Goal: Obtain resource: Download file/media

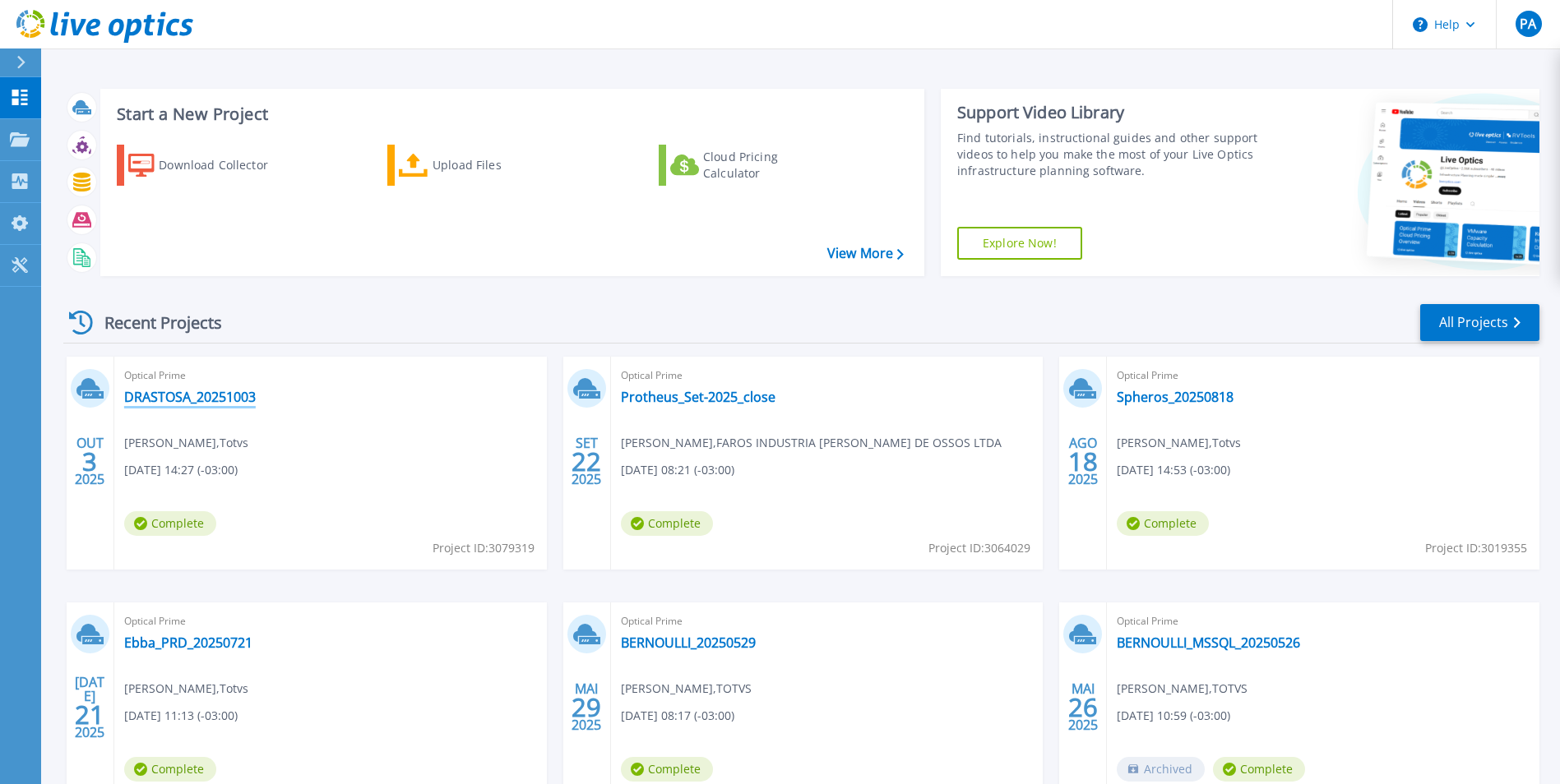
click at [232, 396] on link "DRASTOSA_20251003" at bounding box center [190, 397] width 132 height 16
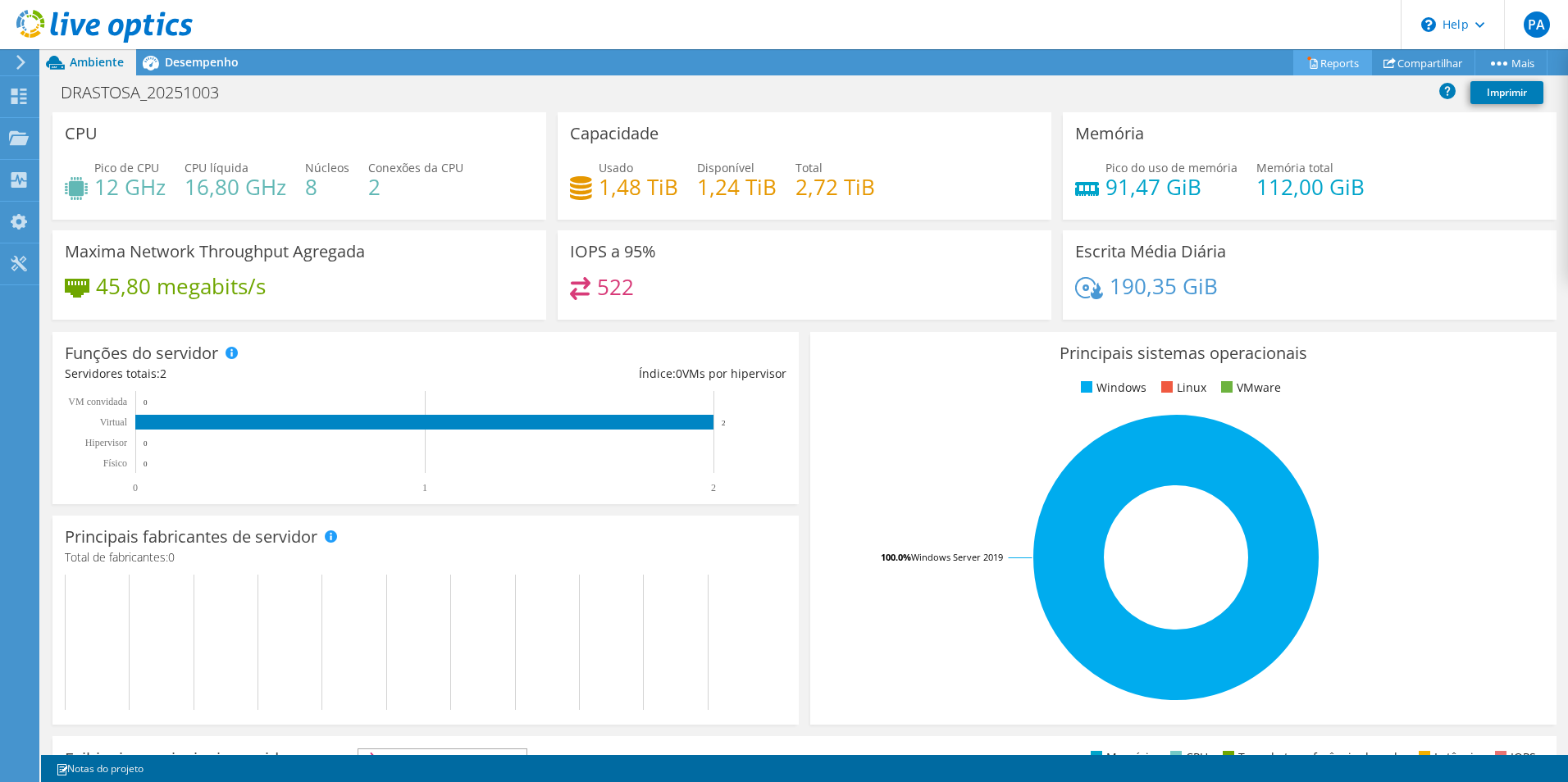
click at [1320, 61] on link "Reports" at bounding box center [1332, 63] width 79 height 25
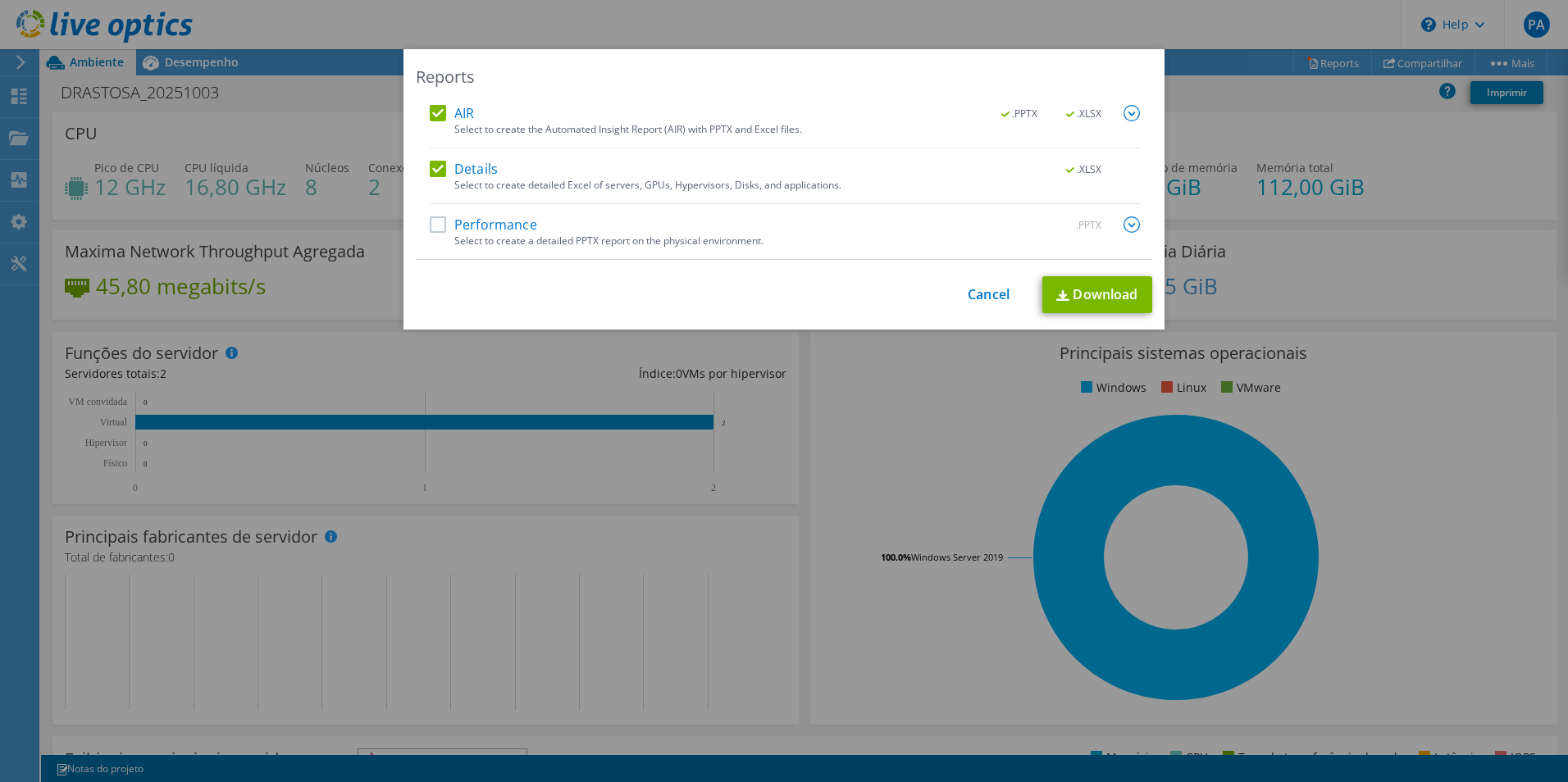
click at [432, 221] on label "Performance" at bounding box center [483, 224] width 107 height 16
click at [0, 0] on input "Performance" at bounding box center [0, 0] width 0 height 0
click at [1129, 227] on img at bounding box center [1132, 224] width 16 height 16
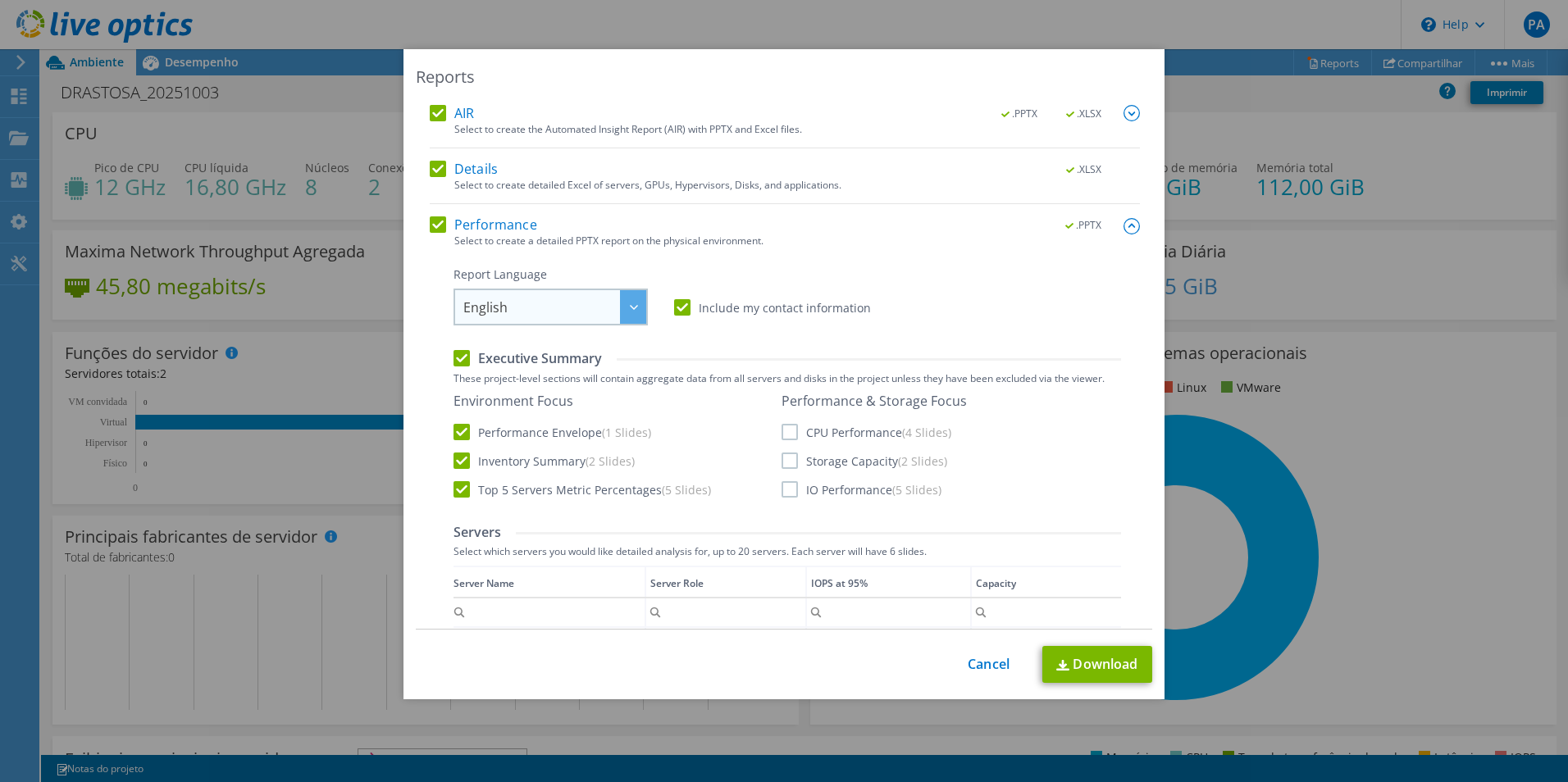
click at [610, 307] on span "English" at bounding box center [554, 307] width 182 height 34
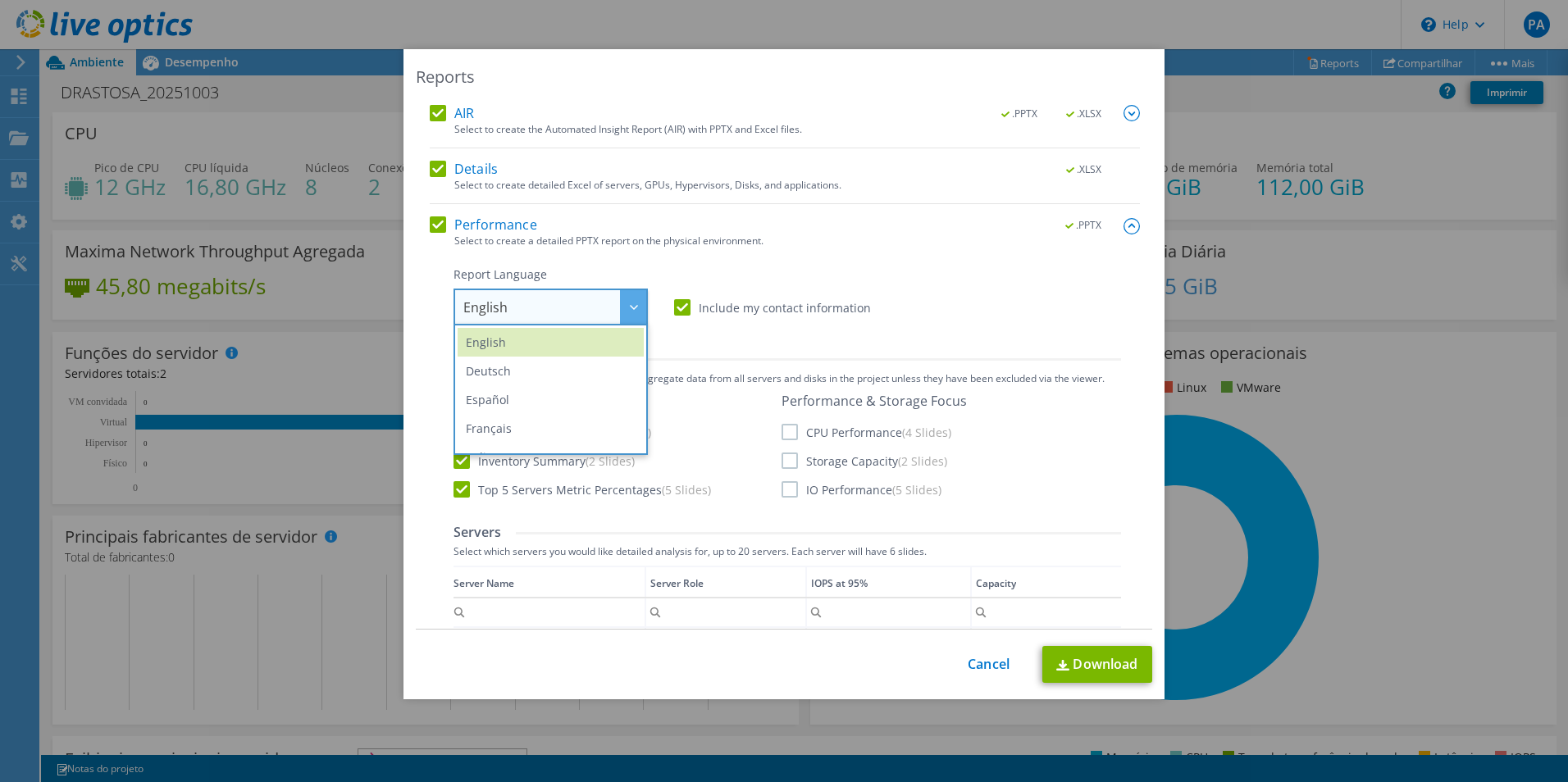
click at [620, 303] on div at bounding box center [632, 307] width 26 height 34
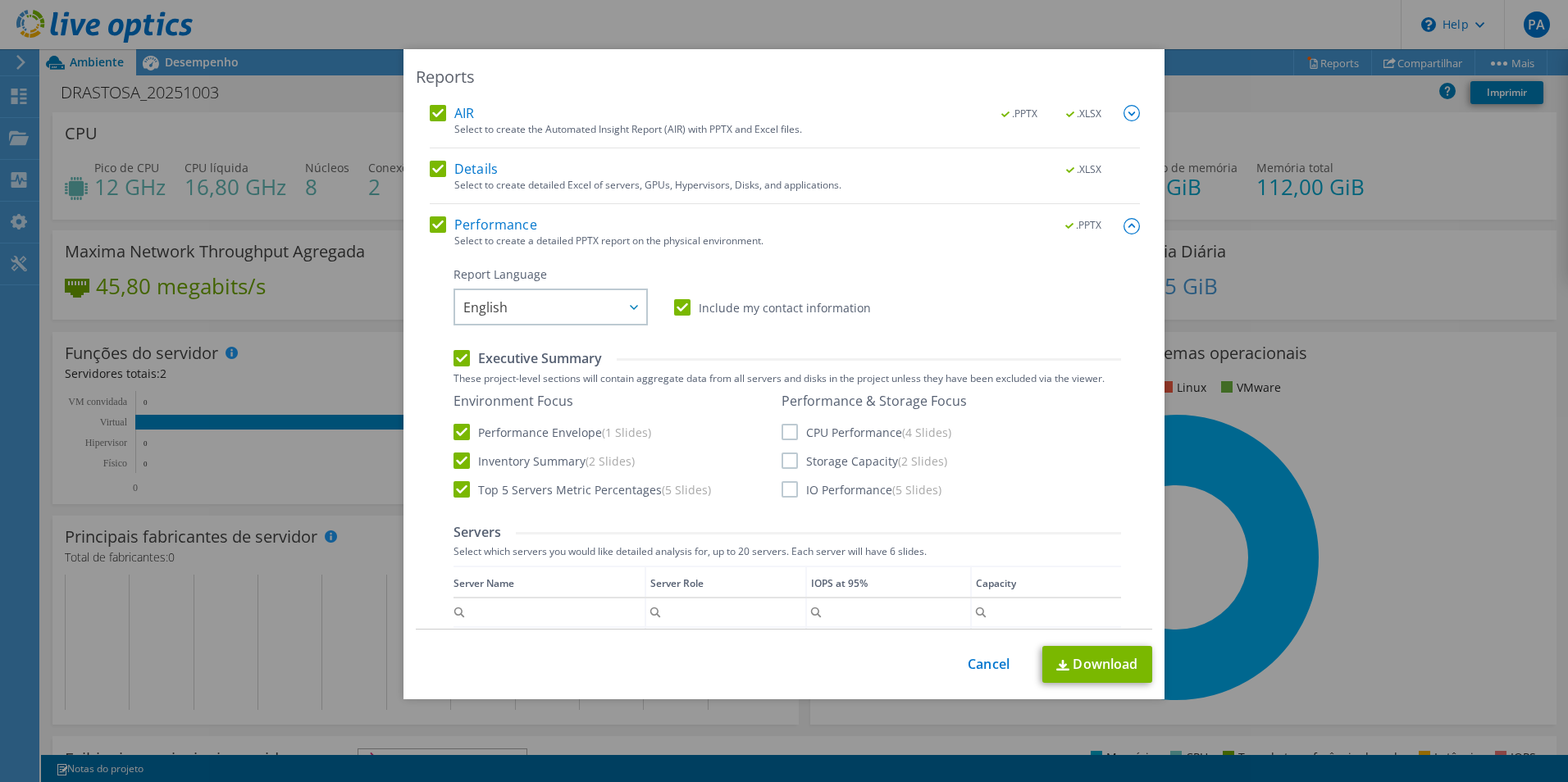
click at [787, 429] on label "CPU Performance (4 Slides)" at bounding box center [866, 432] width 170 height 16
click at [0, 0] on input "CPU Performance (4 Slides)" at bounding box center [0, 0] width 0 height 0
click at [781, 466] on label "Storage Capacity (2 Slides)" at bounding box center [864, 461] width 166 height 16
click at [0, 0] on input "Storage Capacity (2 Slides)" at bounding box center [0, 0] width 0 height 0
click at [785, 482] on label "IO Performance (5 Slides)" at bounding box center [861, 489] width 160 height 16
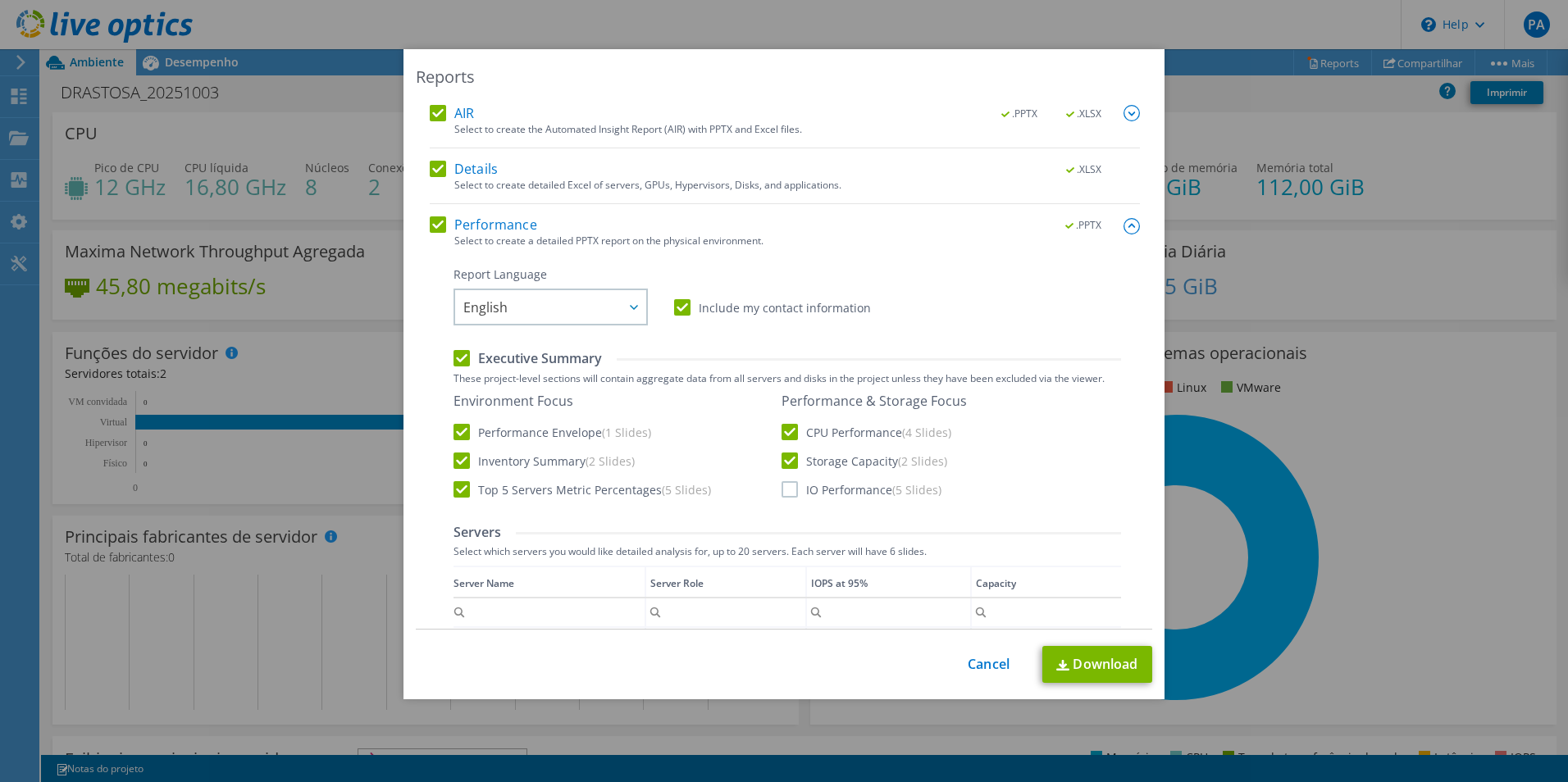
click at [0, 0] on input "IO Performance (5 Slides)" at bounding box center [0, 0] width 0 height 0
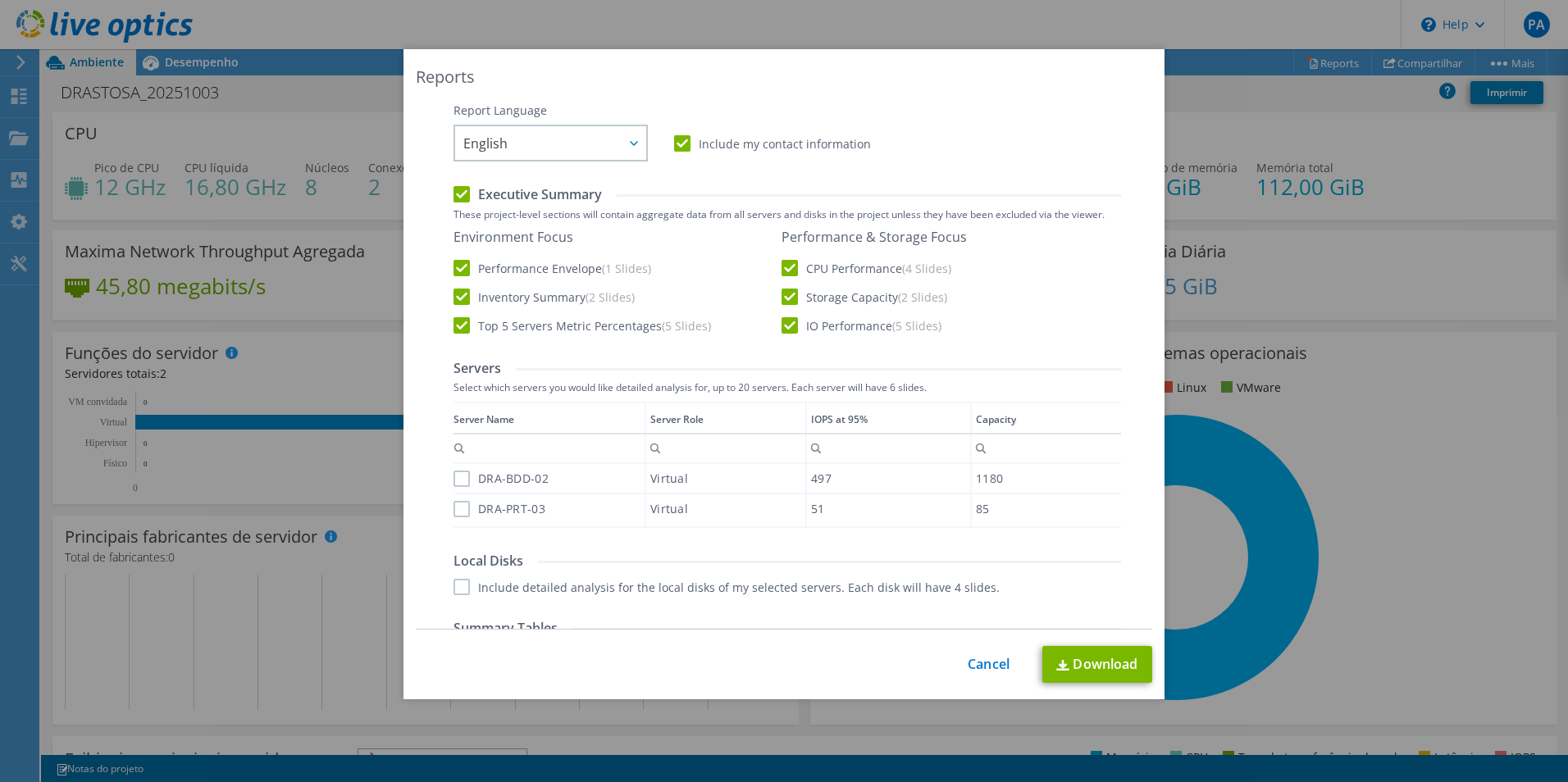
scroll to position [246, 0]
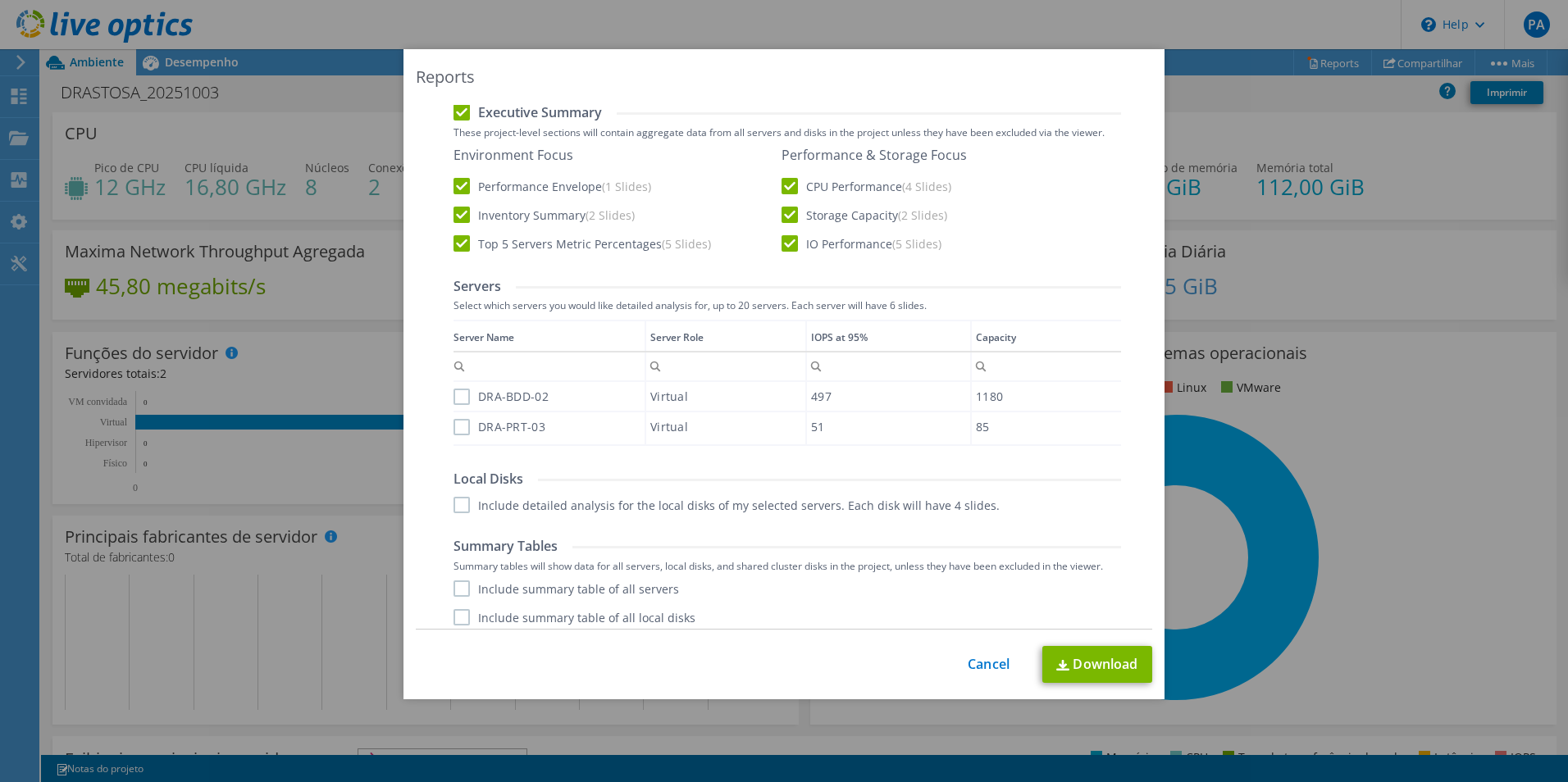
click at [456, 400] on label "DRA-BDD-02" at bounding box center [501, 397] width 96 height 16
click at [0, 0] on input "DRA-BDD-02" at bounding box center [0, 0] width 0 height 0
click at [455, 427] on label "DRA-PRT-03" at bounding box center [499, 427] width 92 height 16
click at [0, 0] on input "DRA-PRT-03" at bounding box center [0, 0] width 0 height 0
click at [462, 507] on label "Include detailed analysis for the local disks of my selected servers. Each disk…" at bounding box center [727, 505] width 546 height 16
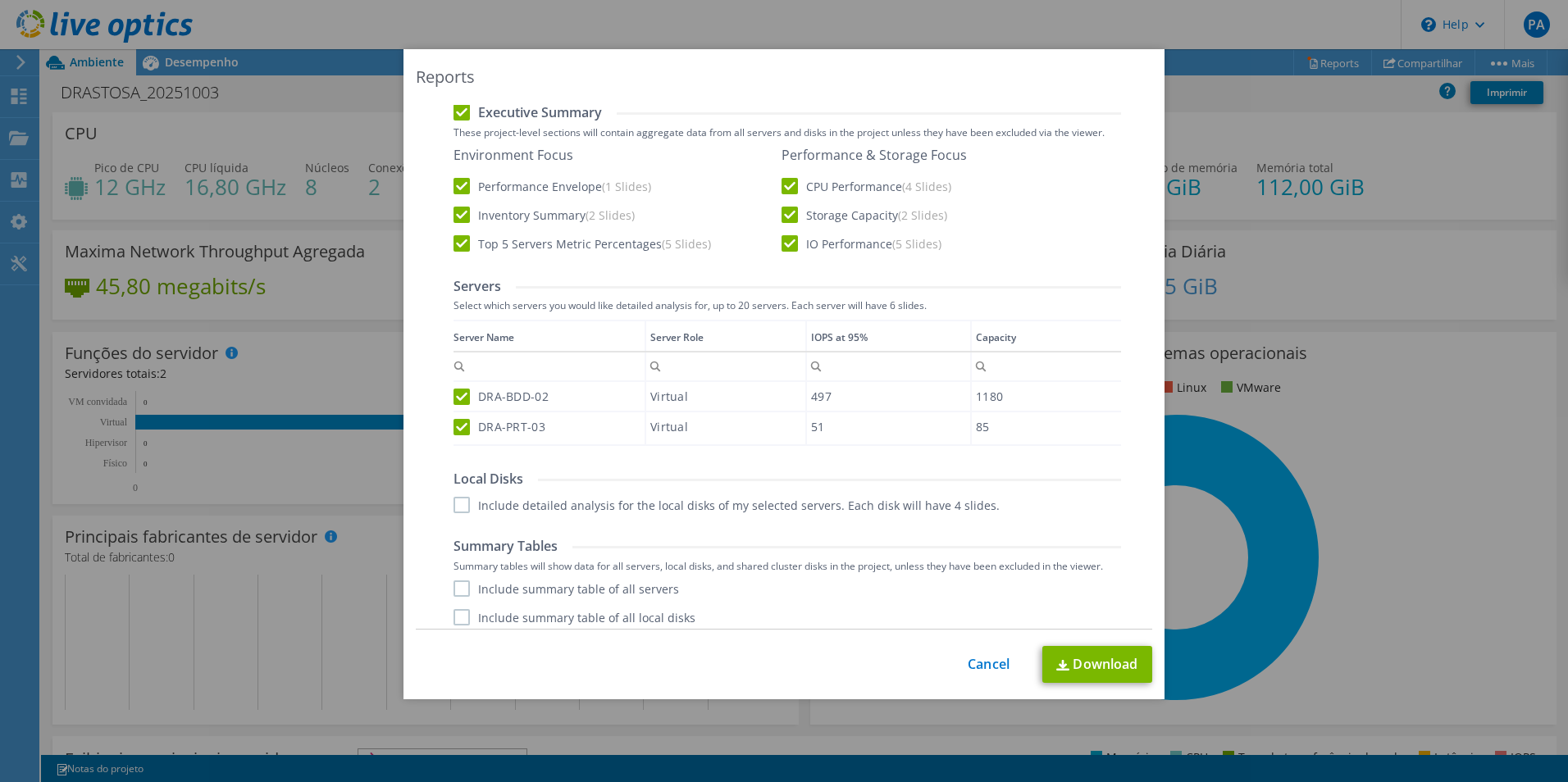
click at [0, 0] on input "Include detailed analysis for the local disks of my selected servers. Each disk…" at bounding box center [0, 0] width 0 height 0
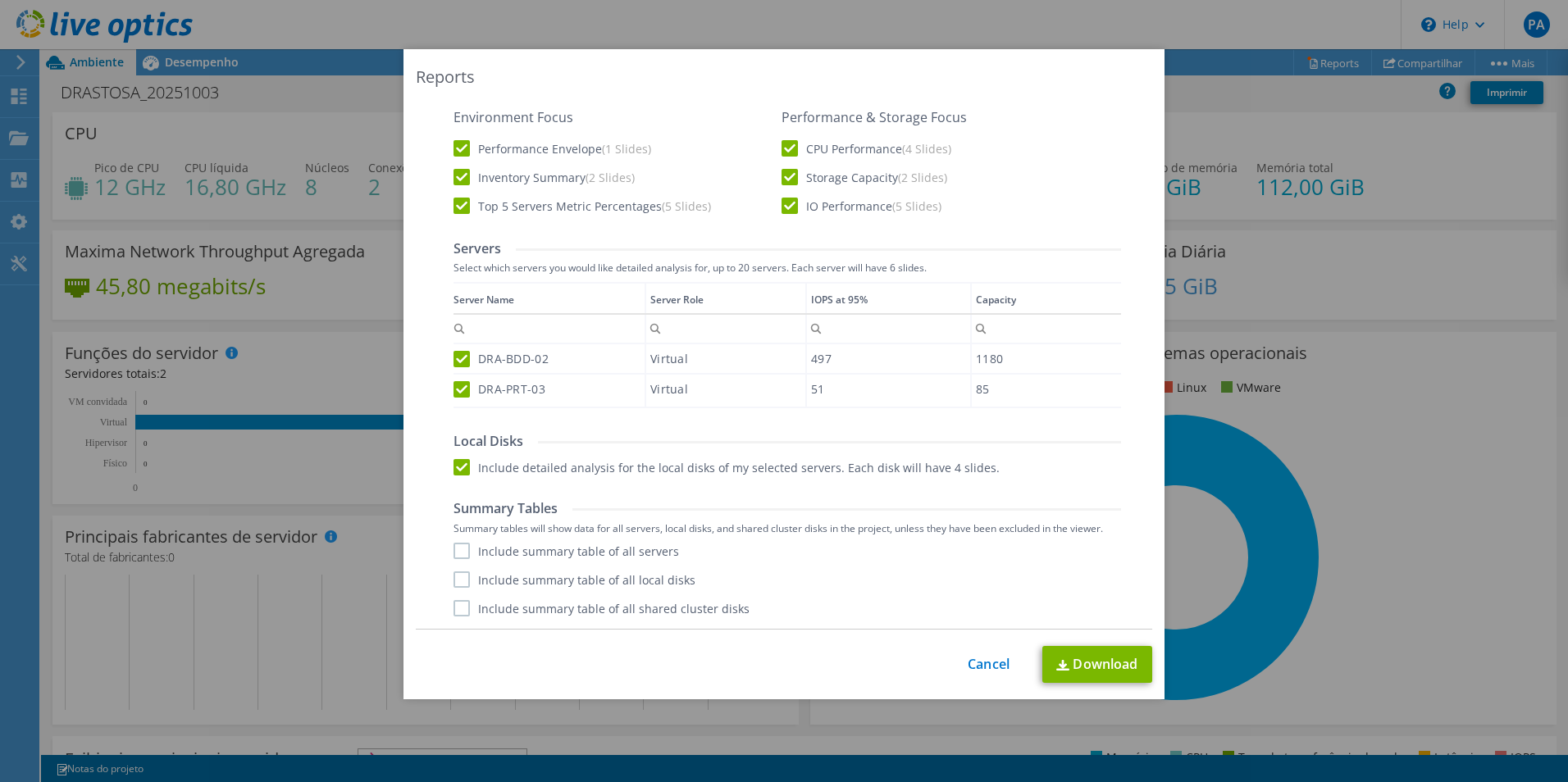
click at [455, 550] on label "Include summary table of all servers" at bounding box center [567, 550] width 226 height 16
click at [0, 0] on input "Include summary table of all servers" at bounding box center [0, 0] width 0 height 0
click at [1091, 670] on link "Download" at bounding box center [1097, 664] width 110 height 37
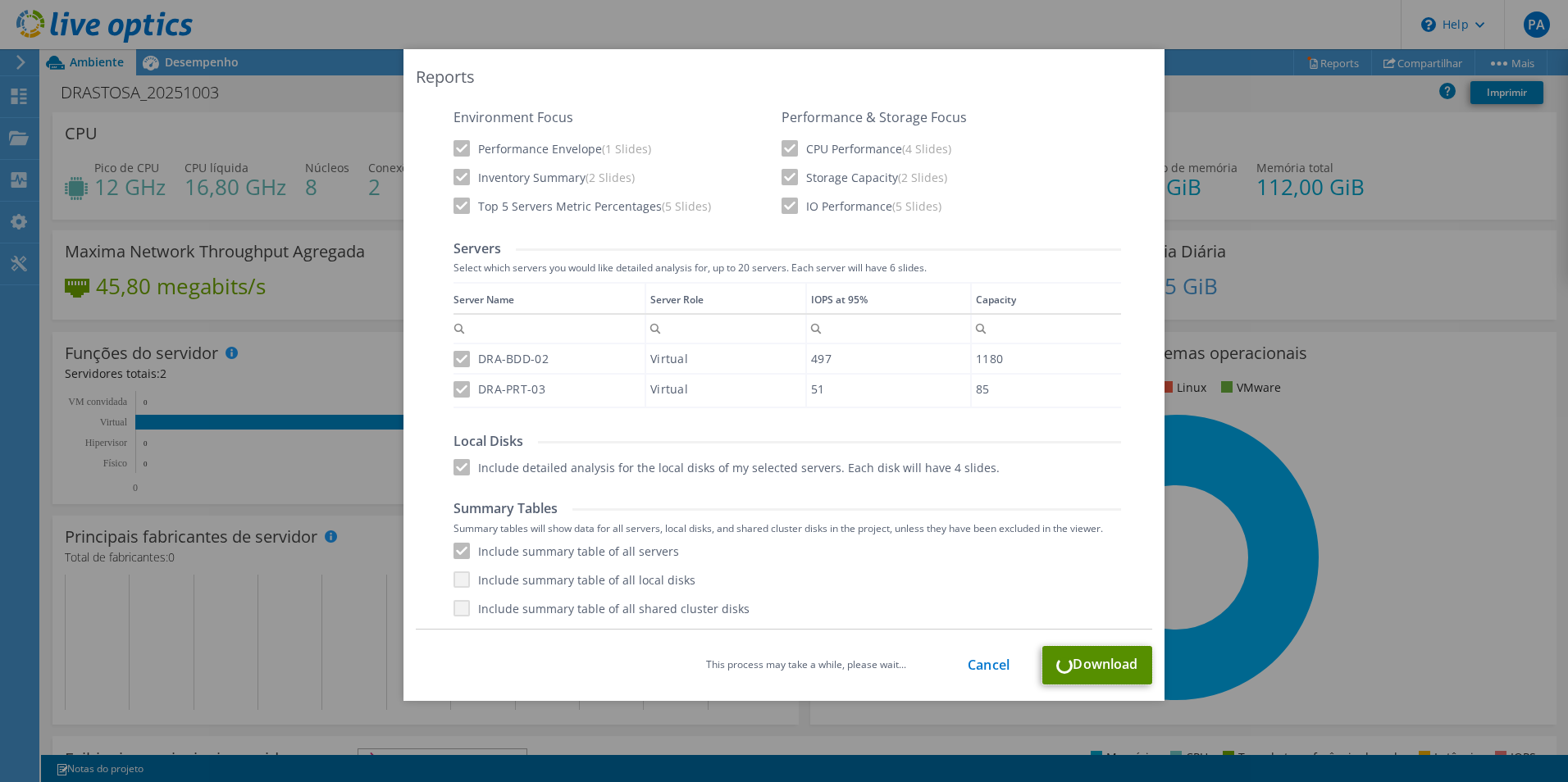
scroll to position [0, 0]
